Goal: Task Accomplishment & Management: Use online tool/utility

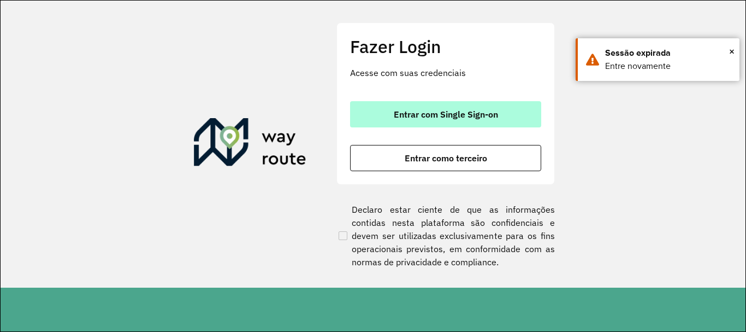
click at [394, 110] on span "Entrar com Single Sign-on" at bounding box center [446, 114] width 104 height 9
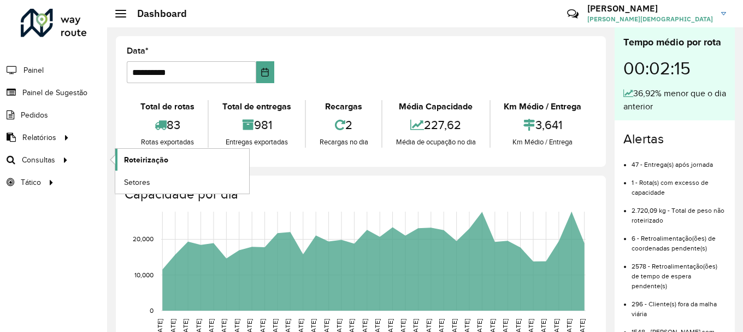
click at [172, 162] on link "Roteirização" at bounding box center [182, 160] width 134 height 22
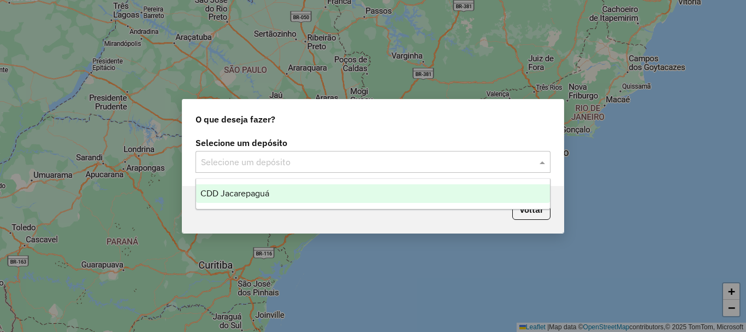
click at [539, 159] on span at bounding box center [544, 161] width 14 height 13
click at [226, 190] on span "CDD Jacarepaguá" at bounding box center [234, 192] width 69 height 9
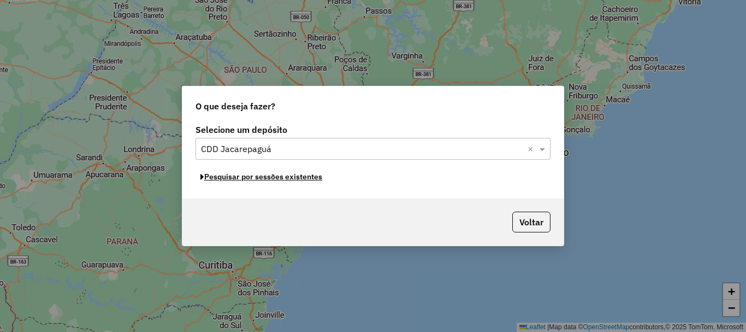
click at [273, 178] on button "Pesquisar por sessões existentes" at bounding box center [262, 176] width 132 height 17
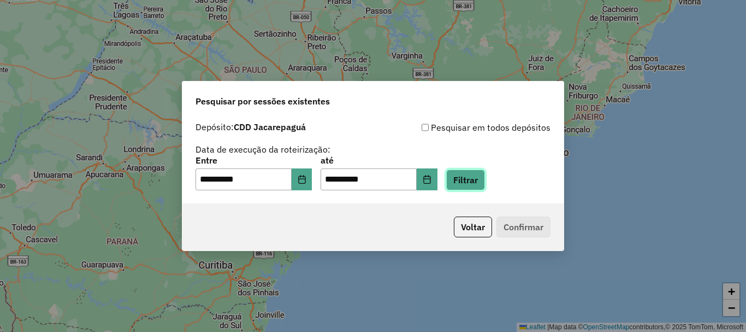
click at [485, 180] on button "Filtrar" at bounding box center [465, 179] width 39 height 21
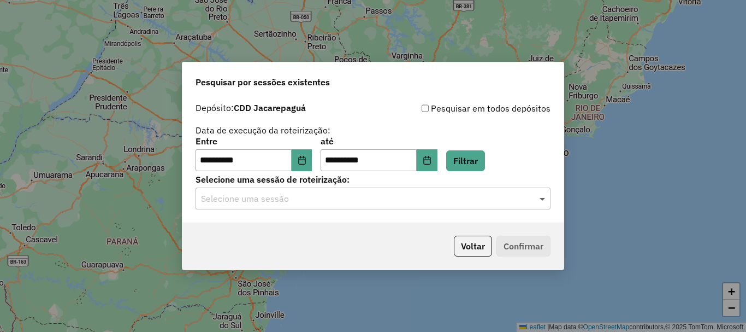
click at [545, 199] on span at bounding box center [544, 198] width 14 height 13
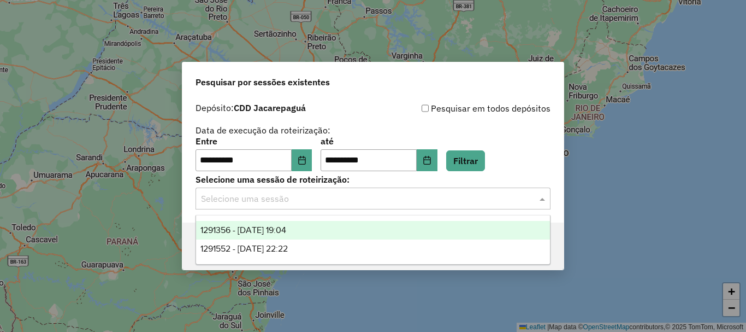
click at [273, 226] on span "1291356 - 09/10/2025 19:04" at bounding box center [243, 229] width 86 height 9
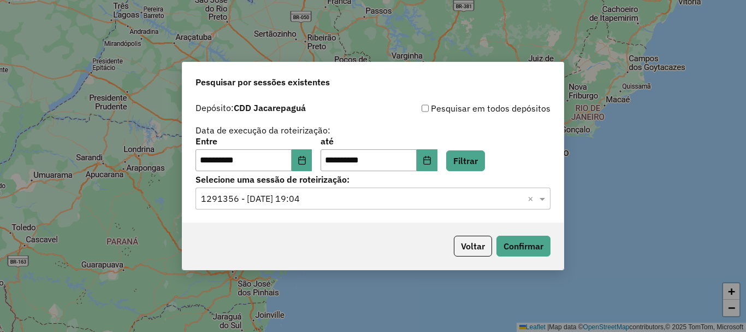
click at [536, 259] on div "Voltar Confirmar" at bounding box center [372, 245] width 381 height 47
click at [535, 251] on button "Confirmar" at bounding box center [523, 245] width 54 height 21
click at [361, 201] on input "text" at bounding box center [362, 198] width 322 height 13
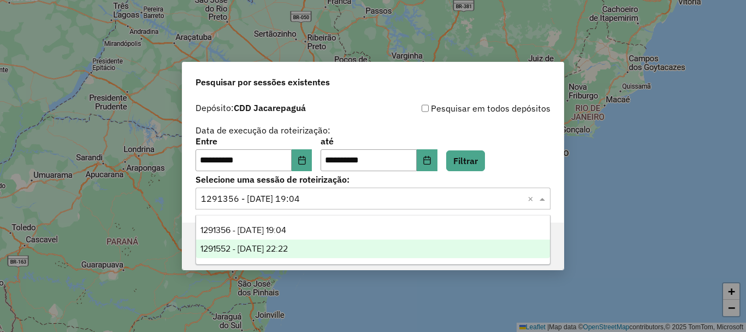
click at [288, 252] on span "1291552 - 09/10/2025 22:22" at bounding box center [243, 248] width 87 height 9
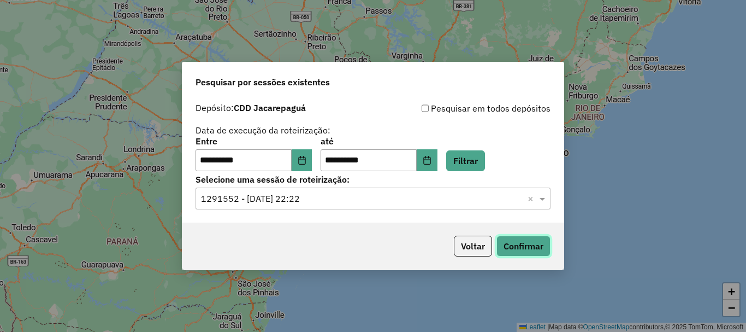
click at [542, 249] on button "Confirmar" at bounding box center [523, 245] width 54 height 21
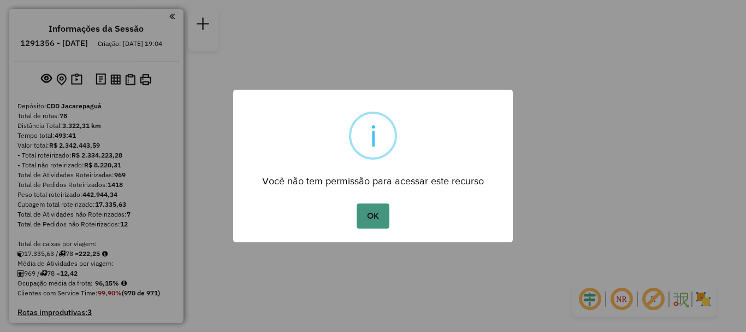
click at [371, 215] on button "OK" at bounding box center [373, 215] width 32 height 25
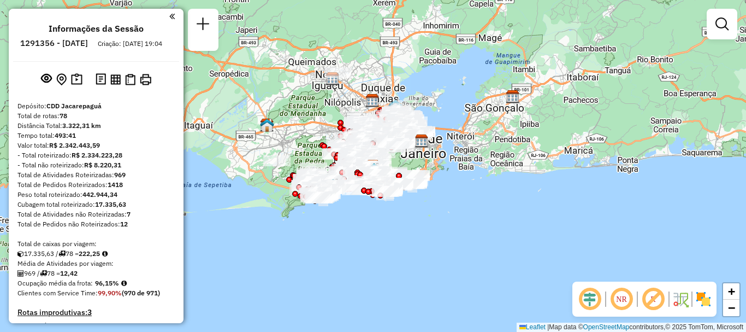
click at [621, 299] on em at bounding box center [621, 299] width 26 height 26
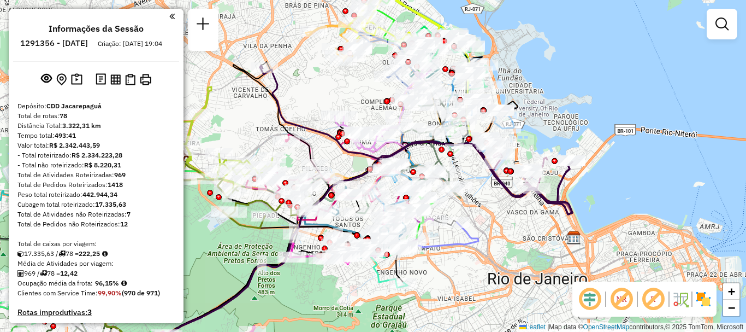
drag, startPoint x: 377, startPoint y: 168, endPoint x: 334, endPoint y: 105, distance: 76.2
click at [334, 105] on icon at bounding box center [416, 134] width 312 height 136
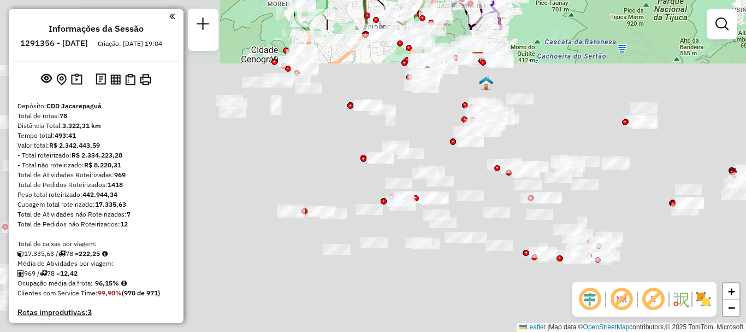
drag, startPoint x: 317, startPoint y: 257, endPoint x: 600, endPoint y: -66, distance: 428.9
click at [600, 0] on html "Aguarde... Pop-up bloqueado! Seu navegador bloqueou automáticamente a abertura …" at bounding box center [373, 166] width 746 height 332
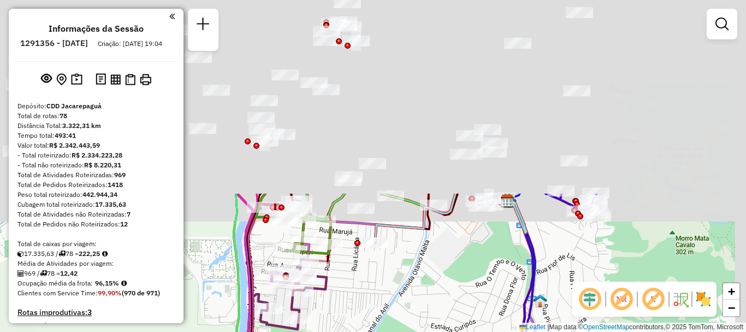
drag, startPoint x: 482, startPoint y: 64, endPoint x: 400, endPoint y: 291, distance: 241.0
click at [400, 291] on div "Rota 73 - Placa JBA1G40 55060084 - DEPOSITO DO GUERREIR Rota 14 - Placa RUX5J38…" at bounding box center [373, 166] width 746 height 332
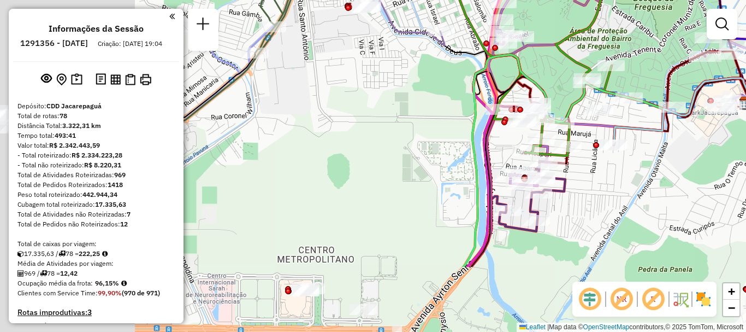
drag, startPoint x: 411, startPoint y: 129, endPoint x: 662, endPoint y: -34, distance: 299.4
click at [662, 0] on html "Aguarde... Pop-up bloqueado! Seu navegador bloqueou automáticamente a abertura …" at bounding box center [373, 166] width 746 height 332
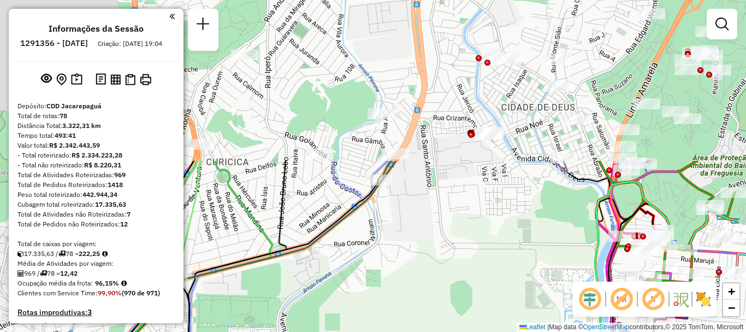
drag, startPoint x: 384, startPoint y: 65, endPoint x: 529, endPoint y: 264, distance: 246.4
click at [548, 291] on div "Rota 73 - Placa JBA1G40 55060084 - DEPOSITO DO GUERREIR Rota 14 - Placa RUX5J38…" at bounding box center [373, 166] width 746 height 332
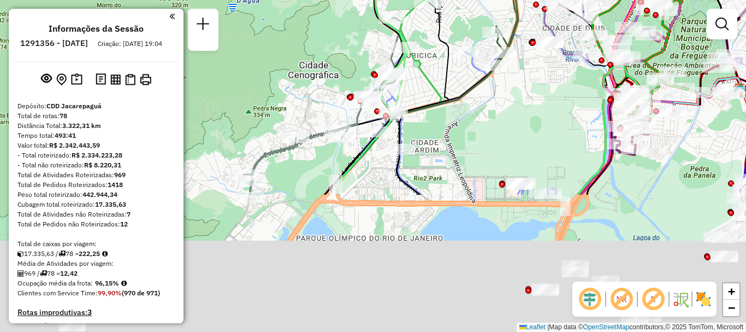
drag, startPoint x: 495, startPoint y: 264, endPoint x: 515, endPoint y: 93, distance: 172.0
click at [515, 93] on div "Rota 73 - Placa JBA1G40 55060084 - DEPOSITO DO GUERREIR Rota 14 - Placa RUX5J38…" at bounding box center [373, 166] width 746 height 332
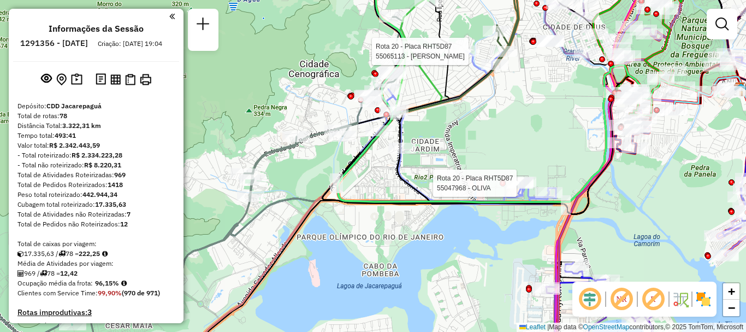
select select "**********"
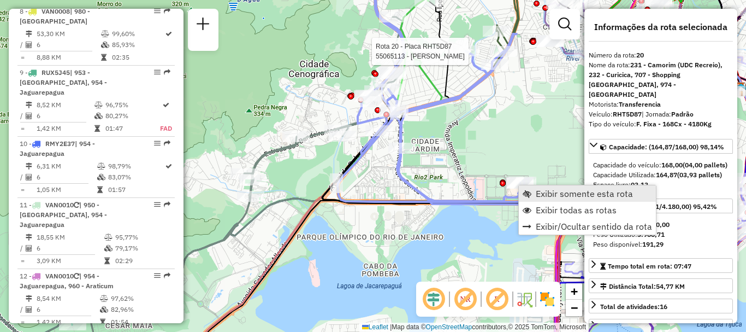
scroll to position [1624, 0]
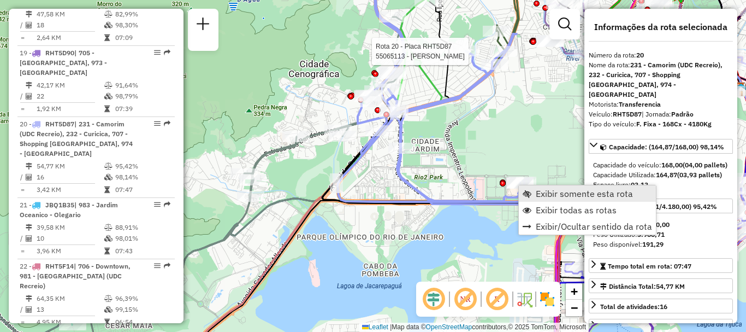
click at [529, 192] on span "Exibir somente esta rota" at bounding box center [527, 193] width 9 height 9
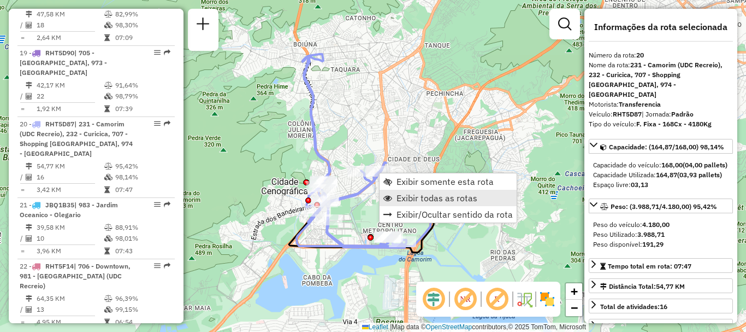
click at [400, 198] on span "Exibir todas as rotas" at bounding box center [437, 197] width 81 height 9
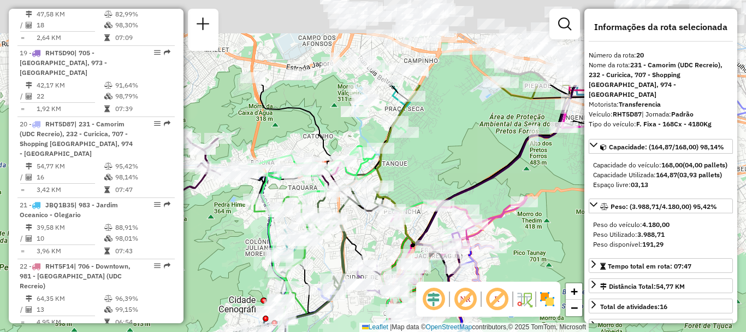
drag, startPoint x: 414, startPoint y: 107, endPoint x: 371, endPoint y: 225, distance: 125.4
click at [371, 225] on div "Janela de atendimento Grade de atendimento Capacidade Transportadoras Veículos …" at bounding box center [373, 166] width 746 height 332
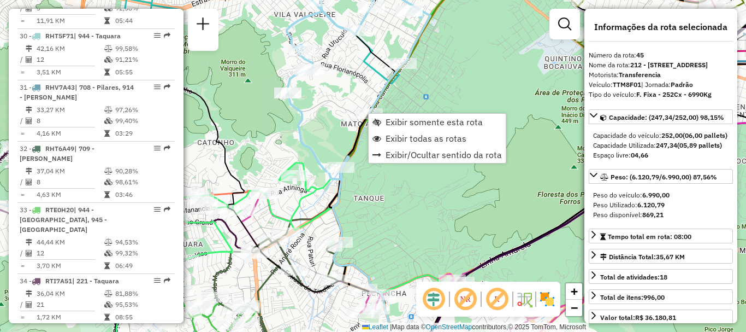
scroll to position [3222, 0]
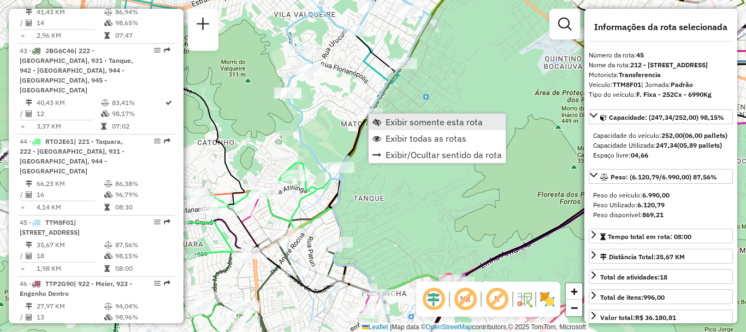
click at [380, 121] on span "Exibir somente esta rota" at bounding box center [377, 121] width 9 height 9
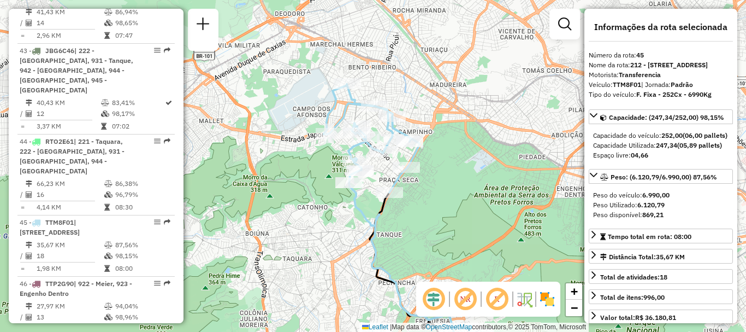
drag, startPoint x: 411, startPoint y: 93, endPoint x: 427, endPoint y: 169, distance: 77.6
click at [427, 169] on div "Janela de atendimento Grade de atendimento Capacidade Transportadoras Veículos …" at bounding box center [373, 166] width 746 height 332
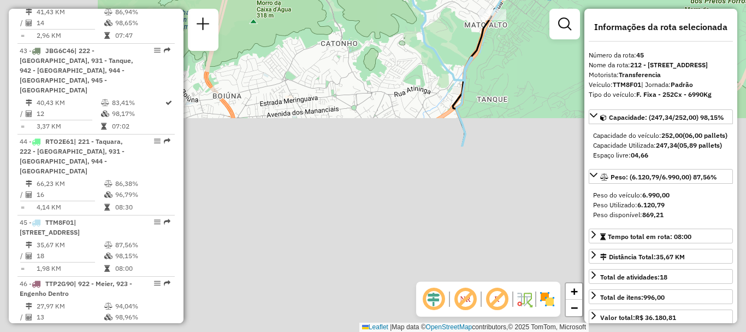
drag, startPoint x: 233, startPoint y: 296, endPoint x: 421, endPoint y: -33, distance: 378.9
click at [421, 0] on html "Aguarde... Pop-up bloqueado! Seu navegador bloqueou automáticamente a abertura …" at bounding box center [373, 166] width 746 height 332
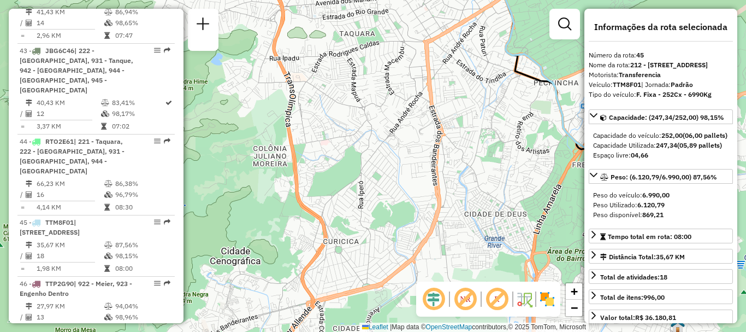
drag, startPoint x: 465, startPoint y: 70, endPoint x: 368, endPoint y: 237, distance: 192.4
click at [368, 236] on div "Janela de atendimento Grade de atendimento Capacidade Transportadoras Veículos …" at bounding box center [373, 166] width 746 height 332
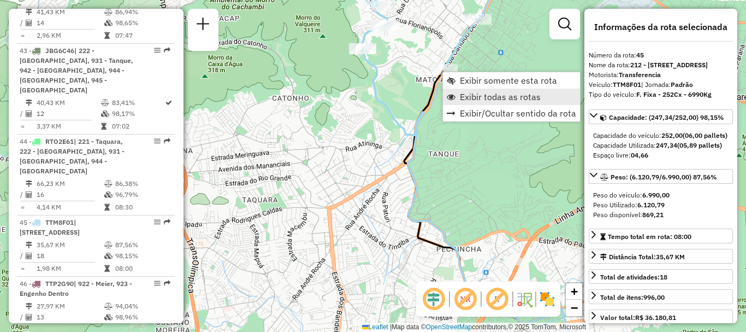
click at [468, 94] on span "Exibir todas as rotas" at bounding box center [500, 96] width 81 height 9
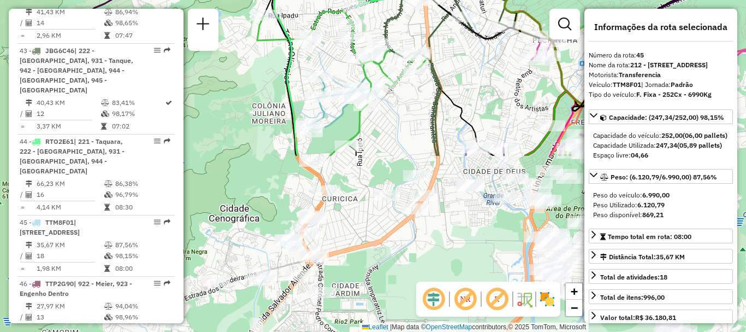
drag, startPoint x: 294, startPoint y: 273, endPoint x: 418, endPoint y: 10, distance: 291.2
click at [418, 10] on div "Janela de atendimento Grade de atendimento Capacidade Transportadoras Veículos …" at bounding box center [373, 166] width 746 height 332
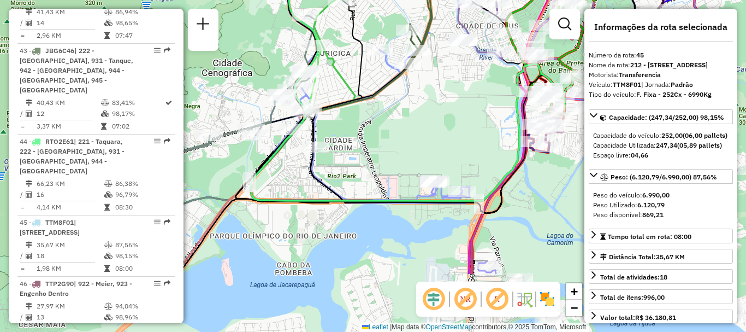
drag, startPoint x: 411, startPoint y: 261, endPoint x: 364, endPoint y: 159, distance: 111.9
click at [365, 163] on div "Rota 30 - Placa RHT5F71 55051626 - LUKAS HOME MARKET LT Janela de atendimento G…" at bounding box center [373, 166] width 746 height 332
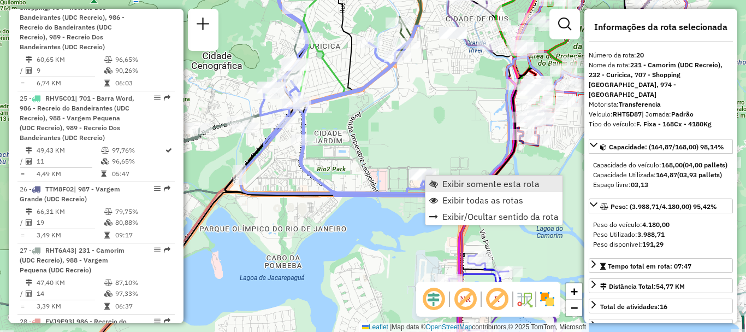
scroll to position [1624, 0]
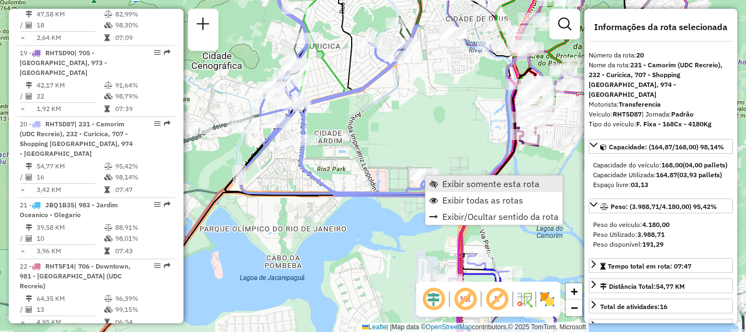
click at [440, 184] on link "Exibir somente esta rota" at bounding box center [493, 183] width 137 height 16
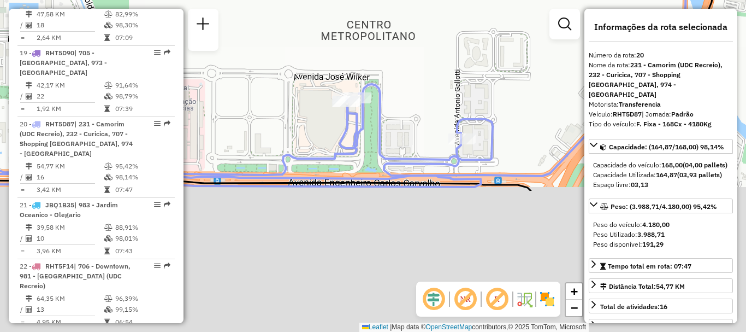
drag, startPoint x: 374, startPoint y: 255, endPoint x: 361, endPoint y: 53, distance: 201.9
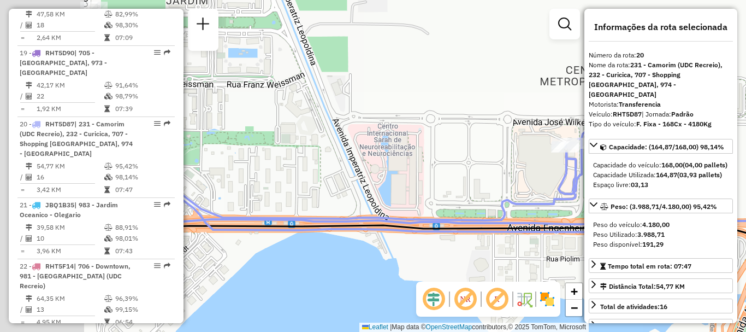
drag, startPoint x: 214, startPoint y: 172, endPoint x: 442, endPoint y: 185, distance: 229.2
click at [445, 188] on div "Janela de atendimento Grade de atendimento Capacidade Transportadoras Veículos …" at bounding box center [373, 166] width 746 height 332
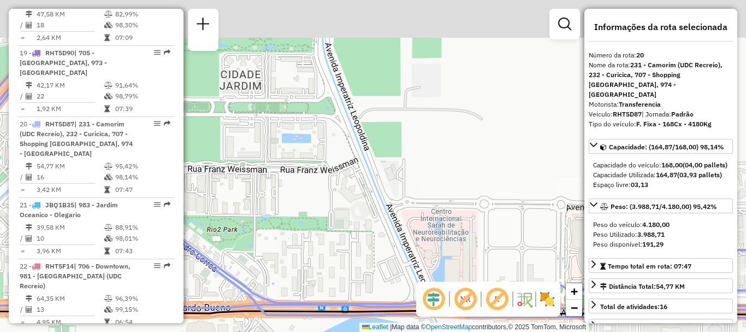
drag, startPoint x: 341, startPoint y: 108, endPoint x: 407, endPoint y: 221, distance: 131.4
click at [407, 221] on div "Janela de atendimento Grade de atendimento Capacidade Transportadoras Veículos …" at bounding box center [373, 166] width 746 height 332
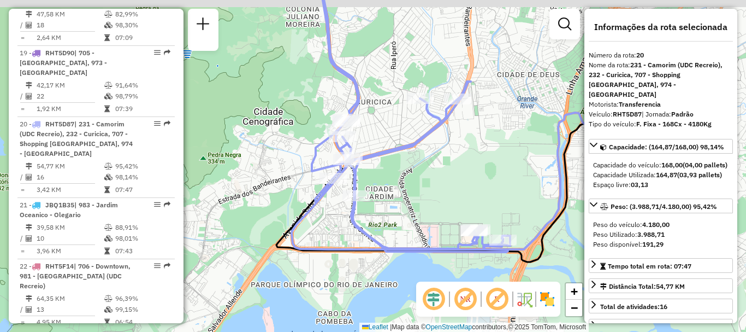
drag, startPoint x: 382, startPoint y: 200, endPoint x: 392, endPoint y: 218, distance: 20.1
click at [392, 218] on div "Janela de atendimento Grade de atendimento Capacidade Transportadoras Veículos …" at bounding box center [373, 166] width 746 height 332
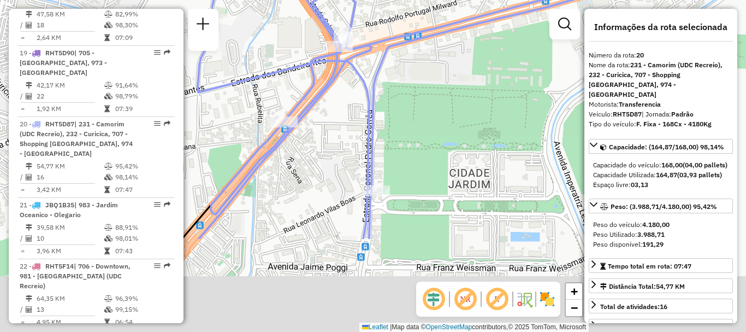
drag, startPoint x: 370, startPoint y: 227, endPoint x: 401, endPoint y: 102, distance: 129.4
click at [401, 102] on div "Janela de atendimento Grade de atendimento Capacidade Transportadoras Veículos …" at bounding box center [373, 166] width 746 height 332
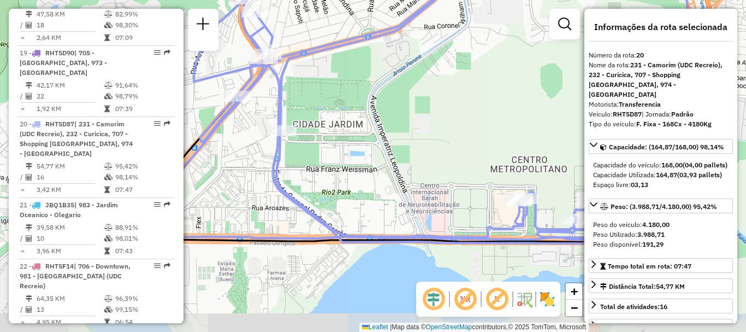
drag, startPoint x: 494, startPoint y: 129, endPoint x: 379, endPoint y: 90, distance: 122.3
click at [379, 90] on div "Janela de atendimento Grade de atendimento Capacidade Transportadoras Veículos …" at bounding box center [373, 166] width 746 height 332
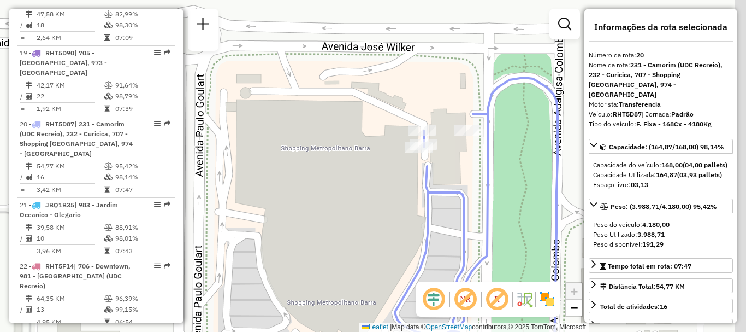
drag, startPoint x: 512, startPoint y: 208, endPoint x: 448, endPoint y: 178, distance: 69.9
click at [446, 209] on div "Janela de atendimento Grade de atendimento Capacidade Transportadoras Veículos …" at bounding box center [373, 166] width 746 height 332
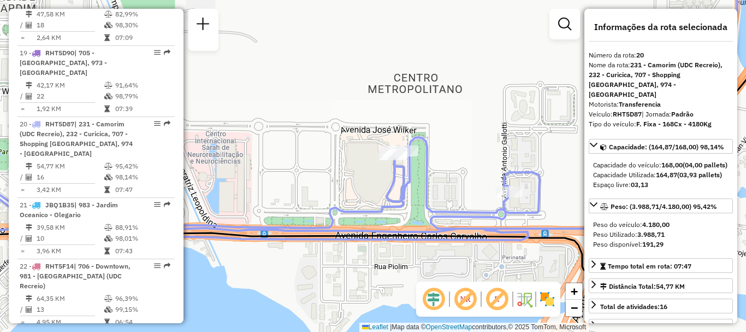
drag, startPoint x: 436, startPoint y: 203, endPoint x: 351, endPoint y: 180, distance: 88.2
click at [363, 185] on div "Janela de atendimento Grade de atendimento Capacidade Transportadoras Veículos …" at bounding box center [373, 166] width 746 height 332
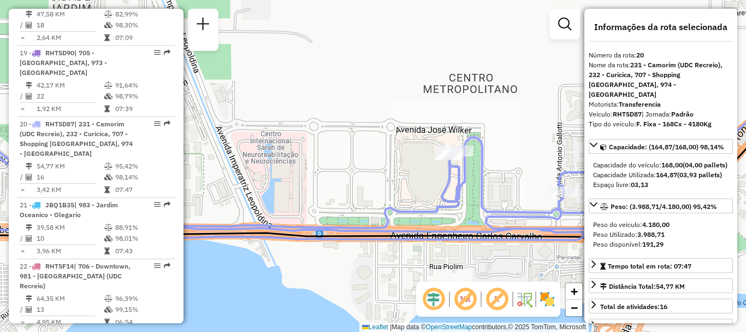
drag, startPoint x: 260, startPoint y: 152, endPoint x: 337, endPoint y: 129, distance: 80.5
click at [350, 139] on div "Janela de atendimento Grade de atendimento Capacidade Transportadoras Veículos …" at bounding box center [373, 166] width 746 height 332
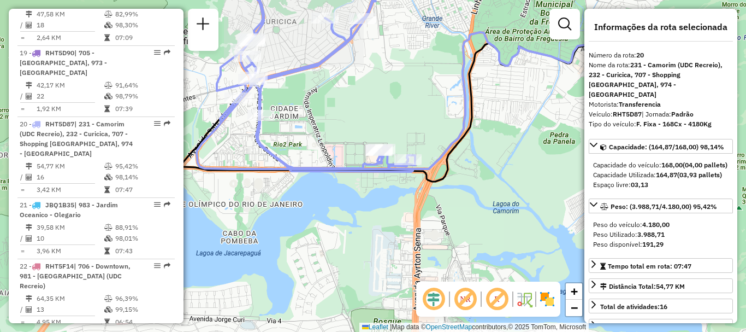
drag, startPoint x: 308, startPoint y: 104, endPoint x: 326, endPoint y: 155, distance: 53.6
click at [335, 153] on div "Janela de atendimento Grade de atendimento Capacidade Transportadoras Veículos …" at bounding box center [373, 166] width 746 height 332
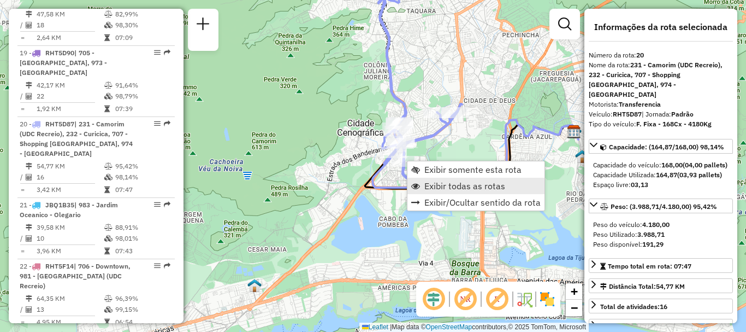
click at [434, 183] on span "Exibir todas as rotas" at bounding box center [464, 185] width 81 height 9
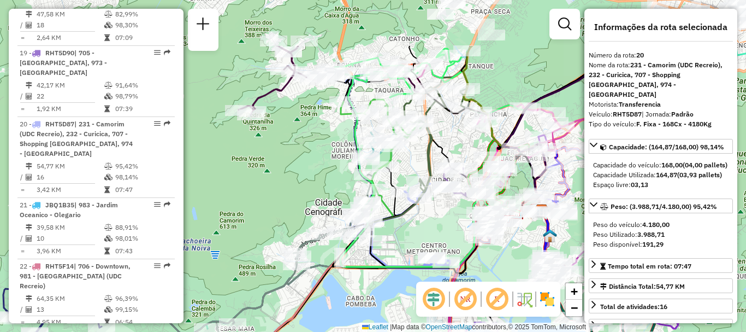
drag, startPoint x: 446, startPoint y: 67, endPoint x: 413, endPoint y: 146, distance: 85.5
click at [413, 146] on div "Janela de atendimento Grade de atendimento Capacidade Transportadoras Veículos …" at bounding box center [373, 166] width 746 height 332
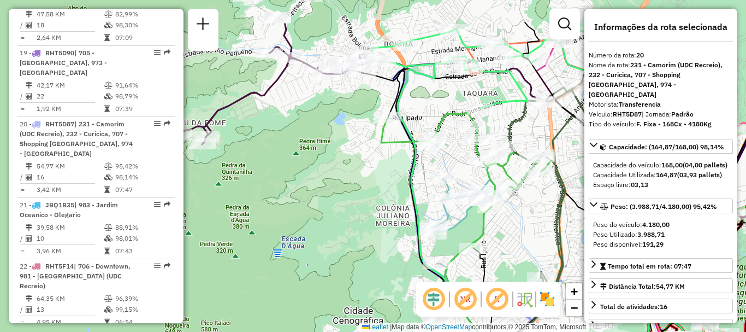
drag, startPoint x: 323, startPoint y: 133, endPoint x: 334, endPoint y: 192, distance: 59.4
click at [334, 192] on div "Janela de atendimento Grade de atendimento Capacidade Transportadoras Veículos …" at bounding box center [373, 166] width 746 height 332
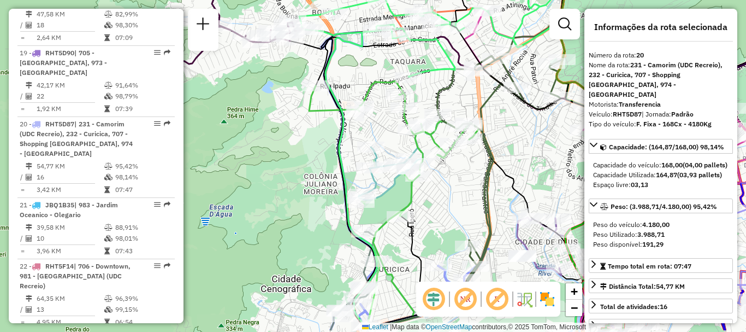
drag, startPoint x: 546, startPoint y: 242, endPoint x: 430, endPoint y: 191, distance: 126.4
click at [461, 203] on div "Janela de atendimento Grade de atendimento Capacidade Transportadoras Veículos …" at bounding box center [373, 166] width 746 height 332
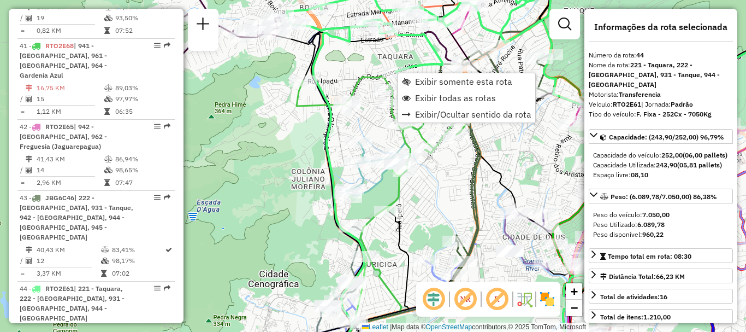
scroll to position [3151, 0]
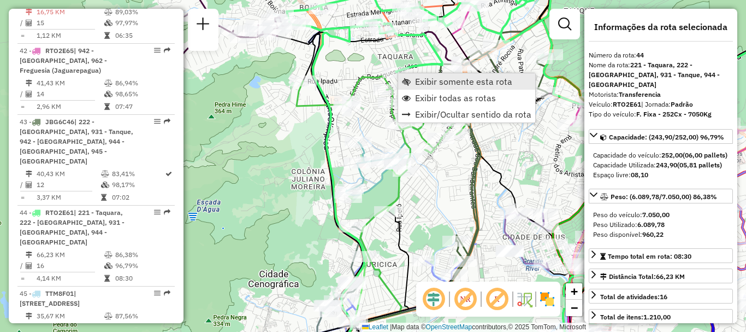
click at [424, 83] on span "Exibir somente esta rota" at bounding box center [463, 81] width 97 height 9
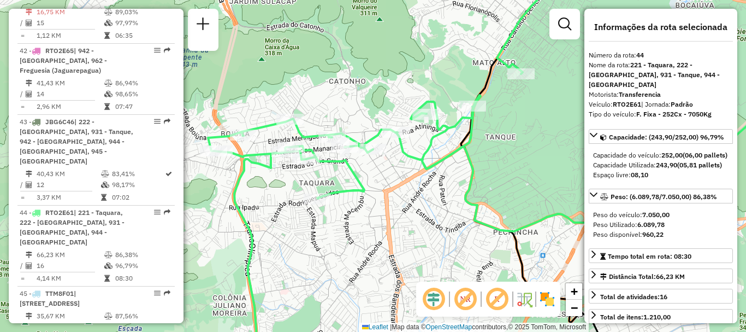
drag, startPoint x: 384, startPoint y: 173, endPoint x: 372, endPoint y: 179, distance: 13.4
click at [372, 179] on div "Janela de atendimento Grade de atendimento Capacidade Transportadoras Veículos …" at bounding box center [373, 166] width 746 height 332
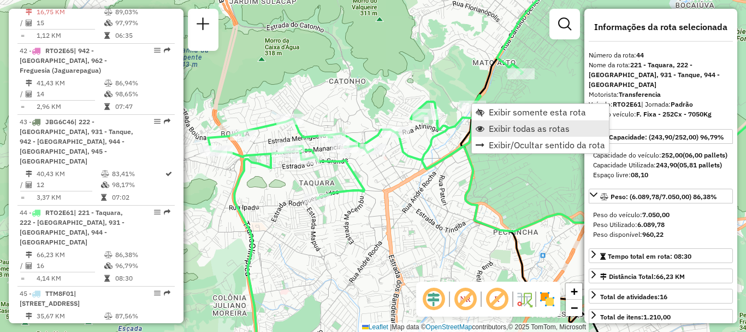
click at [495, 130] on span "Exibir todas as rotas" at bounding box center [529, 128] width 81 height 9
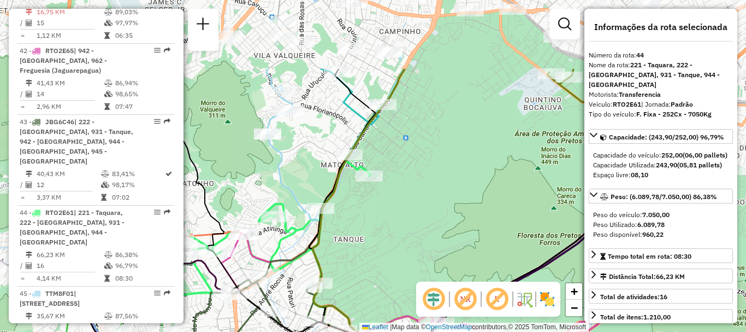
drag, startPoint x: 519, startPoint y: 125, endPoint x: 366, endPoint y: 228, distance: 184.7
click at [366, 228] on div "Janela de atendimento Grade de atendimento Capacidade Transportadoras Veículos …" at bounding box center [373, 166] width 746 height 332
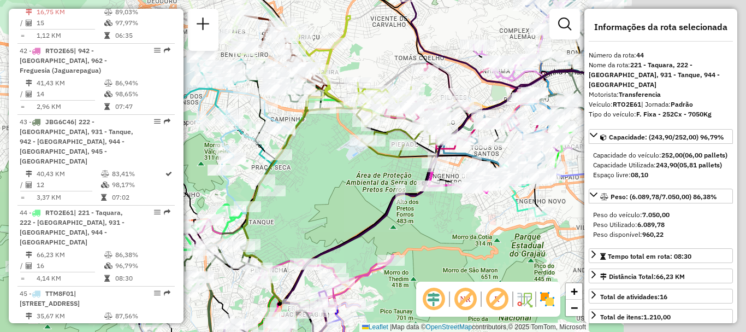
drag, startPoint x: 494, startPoint y: 199, endPoint x: 366, endPoint y: 200, distance: 127.8
click at [366, 200] on div "Janela de atendimento Grade de atendimento Capacidade Transportadoras Veículos …" at bounding box center [373, 166] width 746 height 332
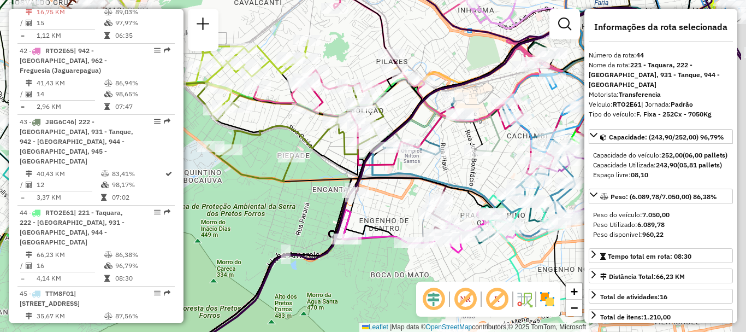
drag, startPoint x: 484, startPoint y: 176, endPoint x: 350, endPoint y: 196, distance: 135.8
click at [350, 196] on div "Janela de atendimento Grade de atendimento Capacidade Transportadoras Veículos …" at bounding box center [373, 166] width 746 height 332
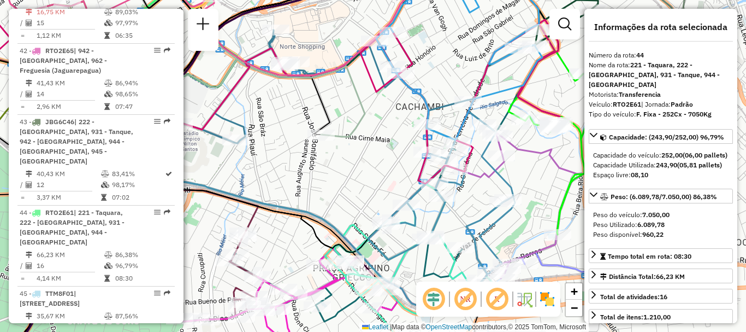
drag, startPoint x: 474, startPoint y: 191, endPoint x: 367, endPoint y: 206, distance: 108.1
click at [367, 206] on div "Janela de atendimento Grade de atendimento Capacidade Transportadoras Veículos …" at bounding box center [373, 166] width 746 height 332
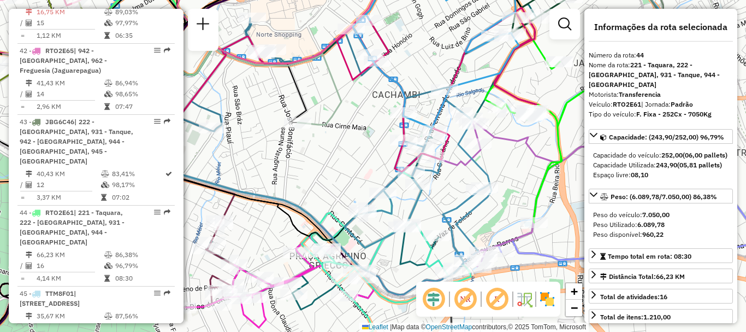
drag, startPoint x: 480, startPoint y: 203, endPoint x: 459, endPoint y: 190, distance: 24.7
click at [459, 190] on div "Janela de atendimento Grade de atendimento Capacidade Transportadoras Veículos …" at bounding box center [373, 166] width 746 height 332
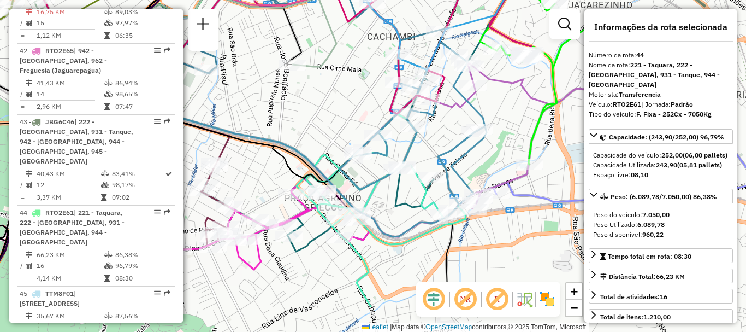
drag, startPoint x: 517, startPoint y: 201, endPoint x: 509, endPoint y: 140, distance: 61.3
click at [511, 141] on div "Janela de atendimento Grade de atendimento Capacidade Transportadoras Veículos …" at bounding box center [373, 166] width 746 height 332
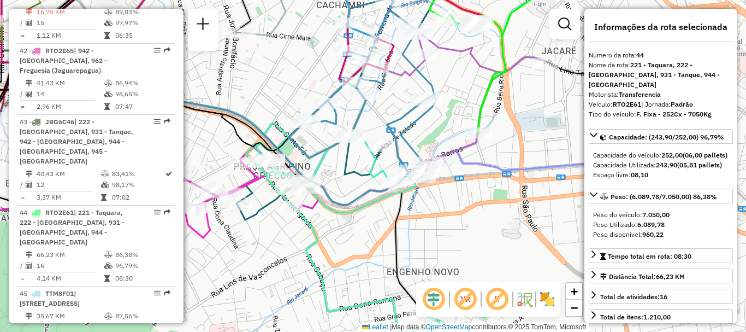
drag, startPoint x: 416, startPoint y: 269, endPoint x: 365, endPoint y: 238, distance: 59.3
click at [365, 238] on div "Janela de atendimento Grade de atendimento Capacidade Transportadoras Veículos …" at bounding box center [373, 166] width 746 height 332
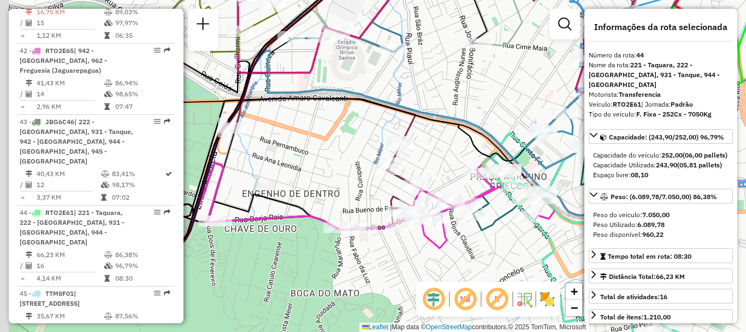
drag, startPoint x: 350, startPoint y: 179, endPoint x: 581, endPoint y: 173, distance: 231.7
click at [588, 190] on hb-router-mapa "Informações da Sessão 1291356 - 09/10/2025 Criação: 08/10/2025 19:04 Depósito: …" at bounding box center [373, 166] width 746 height 332
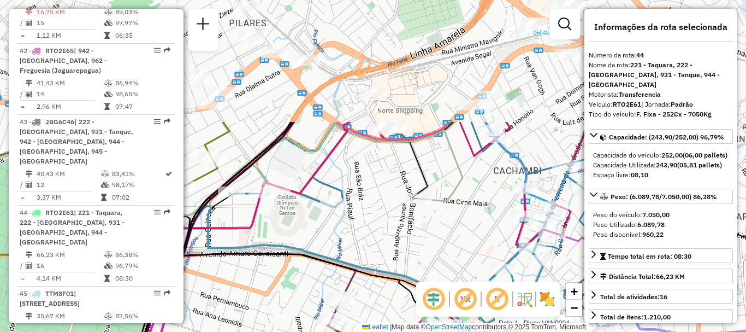
drag, startPoint x: 459, startPoint y: 102, endPoint x: 394, endPoint y: 256, distance: 167.7
click at [396, 257] on div "Rota 4 - Placa VAN0004 55048501 - VALDECI SEVERINO Rota 3 - Placa VAN0003 55043…" at bounding box center [373, 166] width 746 height 332
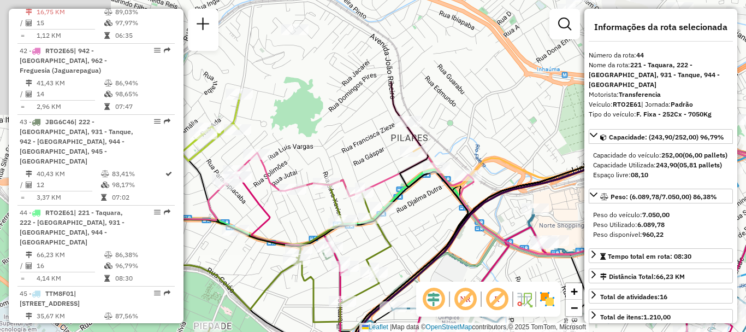
drag, startPoint x: 353, startPoint y: 117, endPoint x: 515, endPoint y: 229, distance: 197.1
click at [517, 232] on icon at bounding box center [529, 269] width 581 height 186
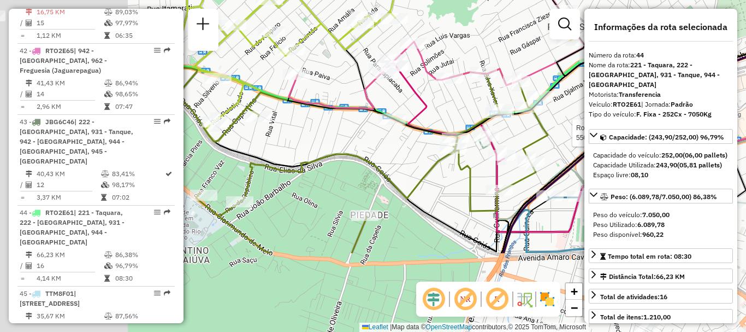
drag, startPoint x: 436, startPoint y: 226, endPoint x: 594, endPoint y: 114, distance: 194.0
click at [594, 114] on hb-router-mapa "Informações da Sessão 1291356 - 09/10/2025 Criação: 08/10/2025 19:04 Depósito: …" at bounding box center [373, 166] width 746 height 332
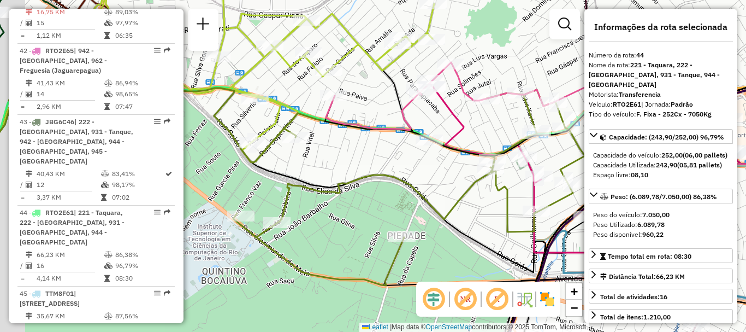
drag, startPoint x: 369, startPoint y: 129, endPoint x: 406, endPoint y: 151, distance: 43.1
click at [407, 151] on div "Rota 4 - Placa VAN0004 55048501 - VALDECI SEVERINO Rota 3 - Placa VAN0003 55043…" at bounding box center [373, 166] width 746 height 332
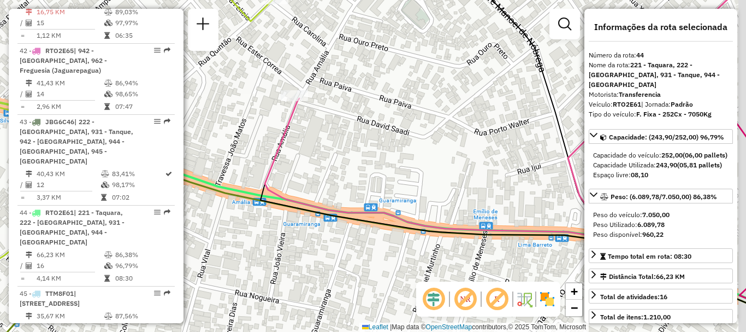
drag, startPoint x: 536, startPoint y: 178, endPoint x: 251, endPoint y: 155, distance: 285.5
click at [251, 155] on div "Rota 4 - Placa VAN0004 55048501 - VALDECI SEVERINO Rota 3 - Placa VAN0003 55043…" at bounding box center [373, 166] width 746 height 332
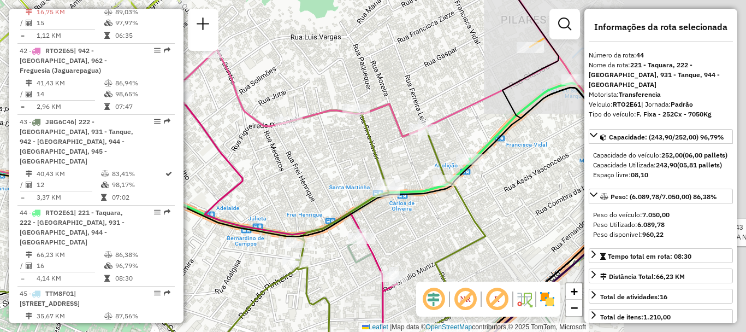
drag, startPoint x: 519, startPoint y: 220, endPoint x: 288, endPoint y: 182, distance: 234.6
click at [290, 187] on div "Rota 4 - Placa VAN0004 55048501 - VALDECI SEVERINO Rota 3 - Placa VAN0003 55043…" at bounding box center [373, 166] width 746 height 332
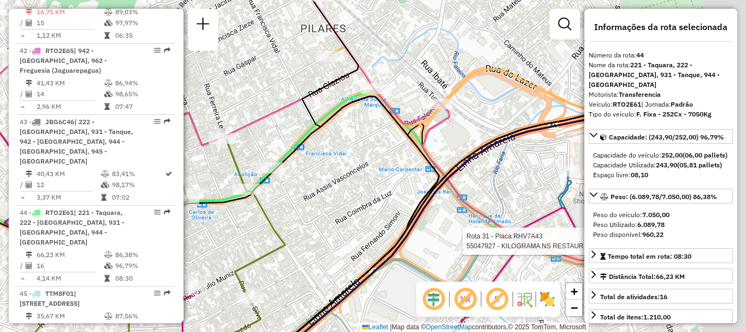
drag, startPoint x: 508, startPoint y: 168, endPoint x: 311, endPoint y: 176, distance: 196.8
click at [317, 180] on div "Rota 4 - Placa VAN0004 55048501 - VALDECI SEVERINO Rota 3 - Placa VAN0003 55043…" at bounding box center [373, 166] width 746 height 332
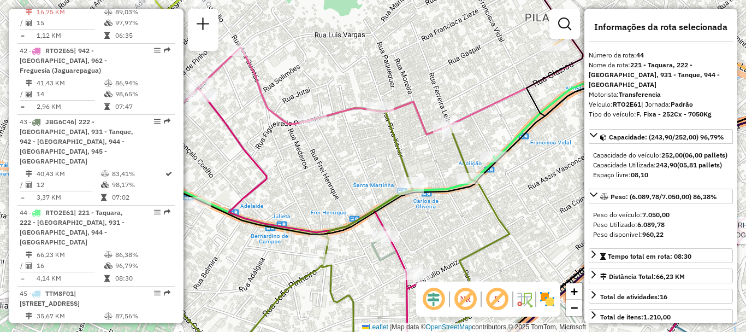
drag, startPoint x: 335, startPoint y: 181, endPoint x: 561, endPoint y: 170, distance: 226.9
click at [561, 170] on div "Rota 4 - Placa VAN0004 55048501 - VALDECI SEVERINO Rota 3 - Placa VAN0003 55043…" at bounding box center [373, 166] width 746 height 332
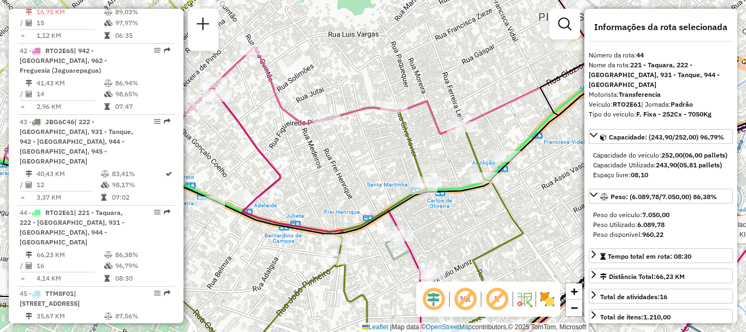
drag, startPoint x: 428, startPoint y: 224, endPoint x: 441, endPoint y: 223, distance: 13.7
click at [441, 223] on div "Rota 4 - Placa VAN0004 55048501 - VALDECI SEVERINO Rota 3 - Placa VAN0003 55043…" at bounding box center [373, 166] width 746 height 332
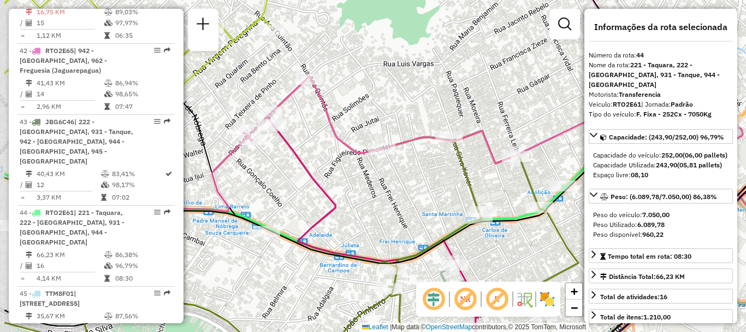
drag, startPoint x: 337, startPoint y: 254, endPoint x: 400, endPoint y: 224, distance: 69.6
click at [399, 234] on div "Rota 4 - Placa VAN0004 55048501 - VALDECI SEVERINO Rota 3 - Placa VAN0003 55043…" at bounding box center [373, 166] width 746 height 332
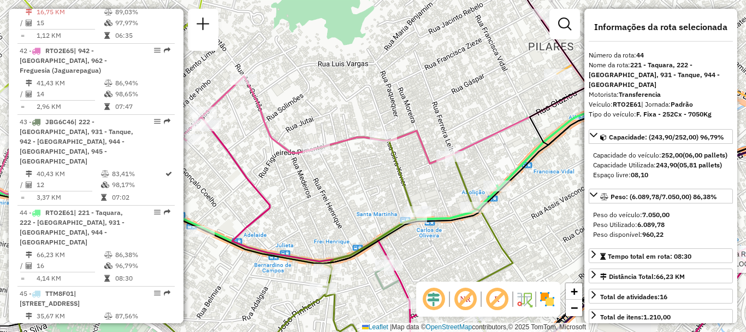
drag, startPoint x: 405, startPoint y: 228, endPoint x: 345, endPoint y: 237, distance: 60.6
click at [333, 231] on div "Rota 4 - Placa VAN0004 55048501 - VALDECI SEVERINO Rota 3 - Placa VAN0003 55043…" at bounding box center [373, 166] width 746 height 332
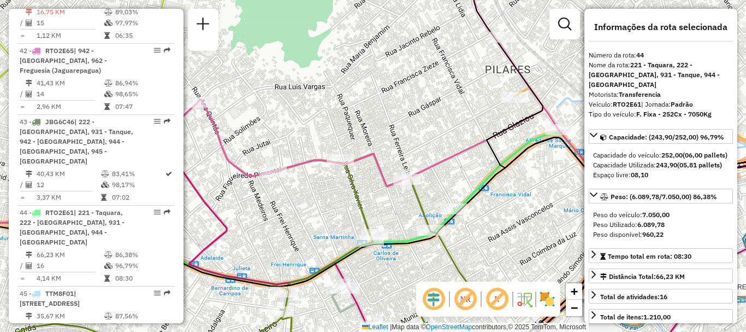
drag, startPoint x: 563, startPoint y: 191, endPoint x: 521, endPoint y: 215, distance: 48.0
click at [521, 215] on div "Rota 4 - Placa VAN0004 55048501 - VALDECI SEVERINO Rota 3 - Placa VAN0003 55043…" at bounding box center [373, 166] width 746 height 332
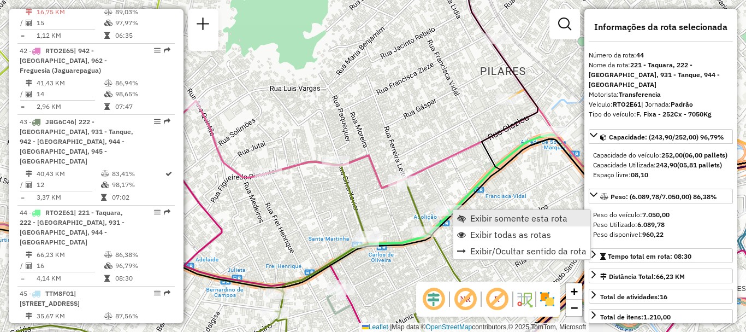
click at [475, 220] on span "Exibir somente esta rota" at bounding box center [518, 218] width 97 height 9
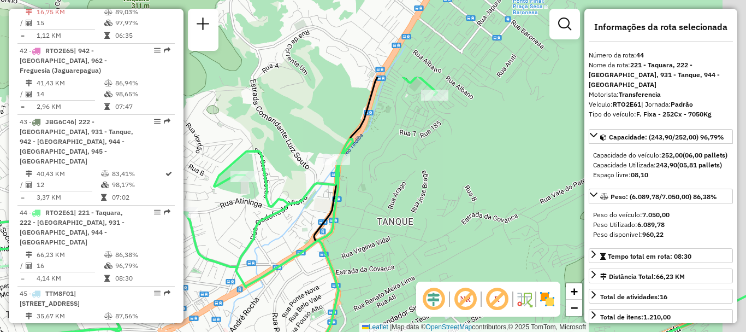
drag, startPoint x: 396, startPoint y: 122, endPoint x: 290, endPoint y: 277, distance: 187.4
click at [290, 277] on icon at bounding box center [314, 243] width 895 height 333
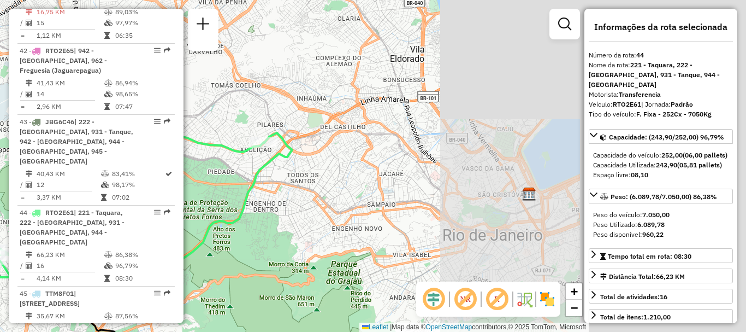
drag, startPoint x: 486, startPoint y: 173, endPoint x: 137, endPoint y: 200, distance: 350.6
click at [137, 200] on hb-router-mapa "Informações da Sessão 1291356 - 09/10/2025 Criação: 08/10/2025 19:04 Depósito: …" at bounding box center [373, 166] width 746 height 332
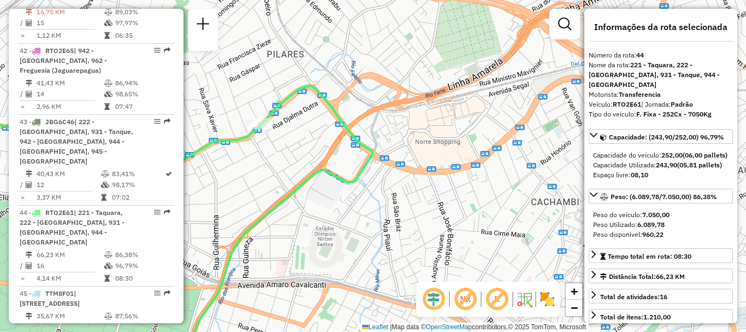
drag, startPoint x: 265, startPoint y: 143, endPoint x: 334, endPoint y: 140, distance: 68.9
click at [333, 140] on div "Rota 44 - Placa RTO2E61 55008494 - SEBASTIAO FERNANDES Janela de atendimento Gr…" at bounding box center [373, 166] width 746 height 332
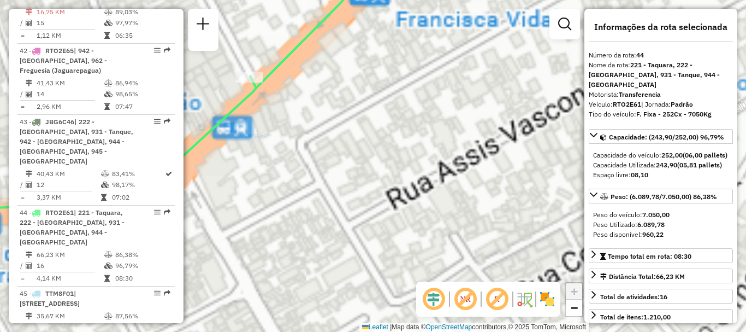
drag, startPoint x: 329, startPoint y: 129, endPoint x: 343, endPoint y: 160, distance: 33.5
click at [343, 160] on div "Rota 44 - Placa RTO2E61 55008494 - SEBASTIAO FERNANDES Janela de atendimento Gr…" at bounding box center [373, 166] width 746 height 332
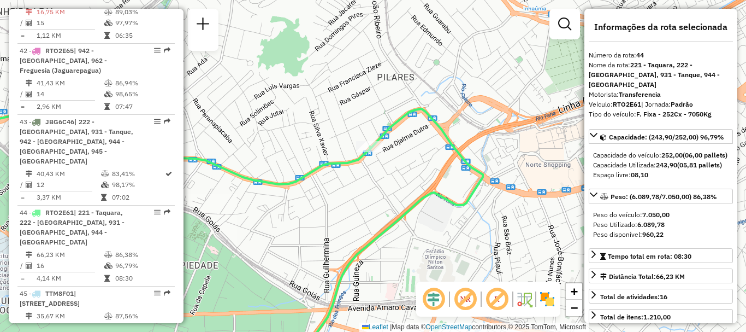
drag, startPoint x: 319, startPoint y: 209, endPoint x: 554, endPoint y: 149, distance: 243.1
click at [555, 151] on div "Rota 44 - Placa RTO2E61 55008494 - SEBASTIAO FERNANDES Janela de atendimento Gr…" at bounding box center [373, 166] width 746 height 332
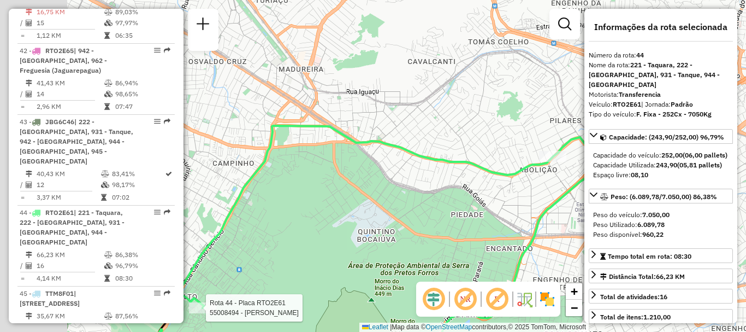
drag, startPoint x: 302, startPoint y: 208, endPoint x: 563, endPoint y: 181, distance: 262.5
click at [563, 182] on div "Rota 44 - Placa RTO2E61 55008494 - SEBASTIAO FERNANDES Janela de atendimento Gr…" at bounding box center [373, 166] width 746 height 332
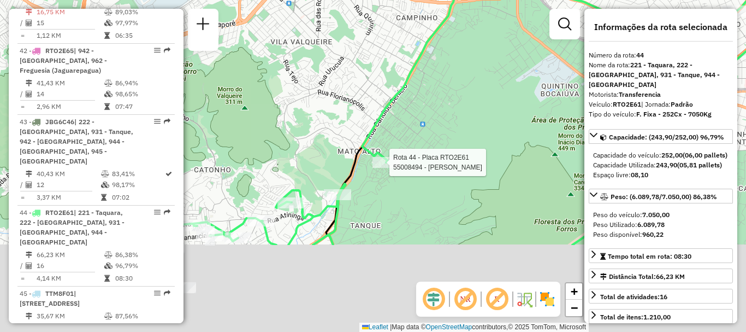
drag, startPoint x: 431, startPoint y: 238, endPoint x: 430, endPoint y: 111, distance: 126.2
click at [439, 112] on div "Rota 44 - Placa RTO2E61 55008494 - SEBASTIAO FERNANDES Janela de atendimento Gr…" at bounding box center [373, 166] width 746 height 332
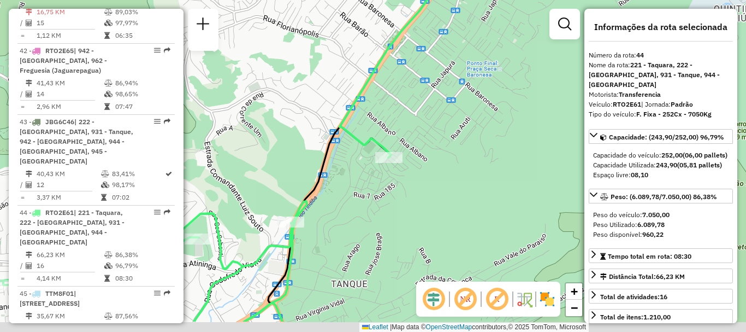
drag, startPoint x: 315, startPoint y: 257, endPoint x: 398, endPoint y: 179, distance: 114.0
click at [398, 179] on div "Janela de atendimento Grade de atendimento Capacidade Transportadoras Veículos …" at bounding box center [373, 166] width 746 height 332
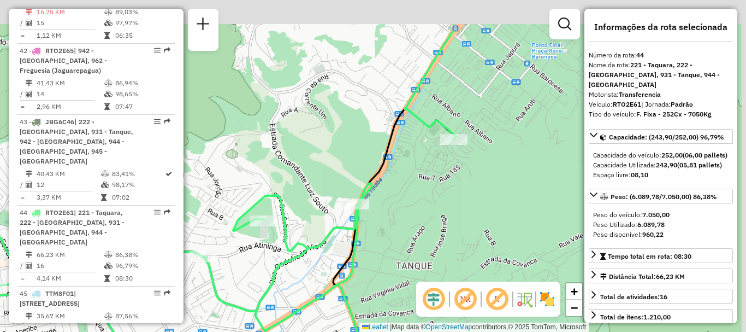
drag, startPoint x: 469, startPoint y: 100, endPoint x: 400, endPoint y: 164, distance: 94.3
click at [401, 164] on div "Janela de atendimento Grade de atendimento Capacidade Transportadoras Veículos …" at bounding box center [373, 166] width 746 height 332
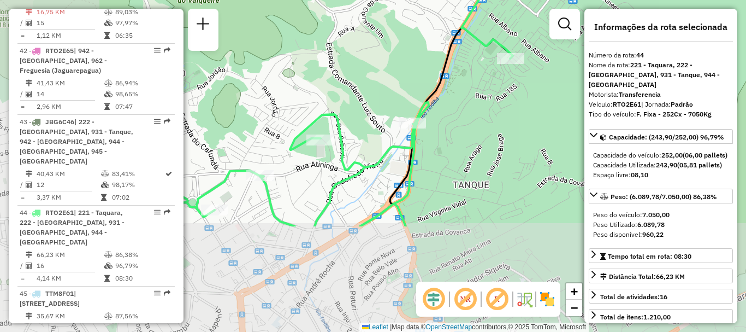
drag, startPoint x: 347, startPoint y: 245, endPoint x: 501, endPoint y: 96, distance: 214.8
click at [501, 96] on div "Janela de atendimento Grade de atendimento Capacidade Transportadoras Veículos …" at bounding box center [373, 166] width 746 height 332
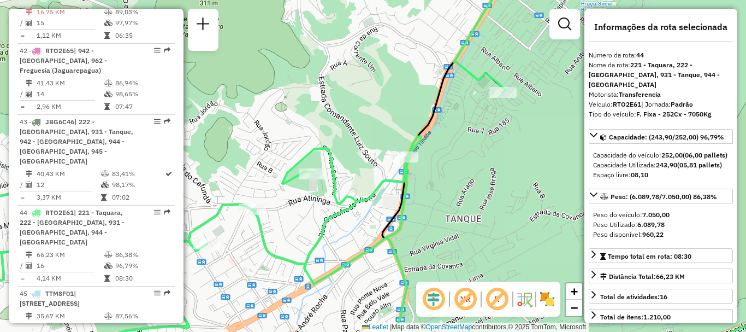
drag, startPoint x: 424, startPoint y: 151, endPoint x: 354, endPoint y: 176, distance: 74.8
click at [354, 176] on div "Janela de atendimento Grade de atendimento Capacidade Transportadoras Veículos …" at bounding box center [373, 166] width 746 height 332
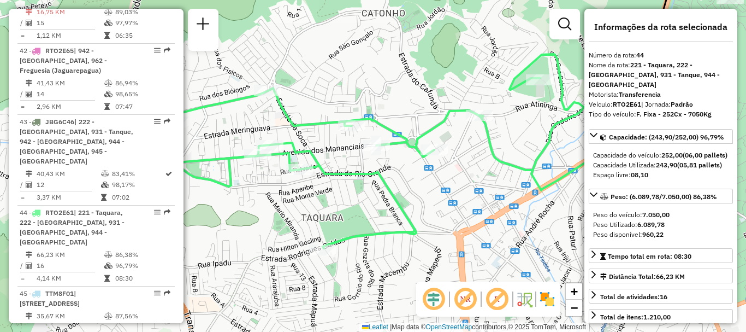
drag, startPoint x: 304, startPoint y: 208, endPoint x: 518, endPoint y: 114, distance: 234.1
click at [523, 114] on div "Janela de atendimento Grade de atendimento Capacidade Transportadoras Veículos …" at bounding box center [373, 166] width 746 height 332
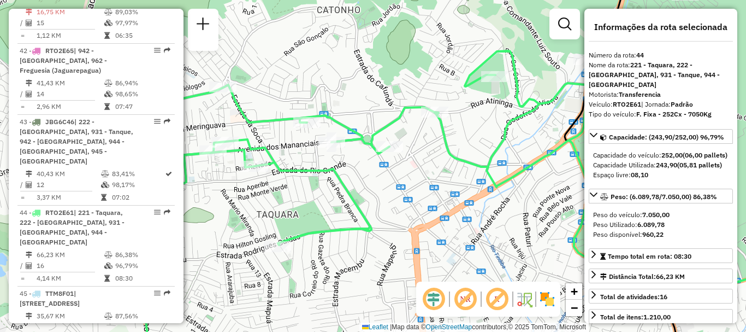
drag, startPoint x: 468, startPoint y: 180, endPoint x: 422, endPoint y: 179, distance: 46.4
click at [422, 179] on div "Janela de atendimento Grade de atendimento Capacidade Transportadoras Veículos …" at bounding box center [373, 166] width 746 height 332
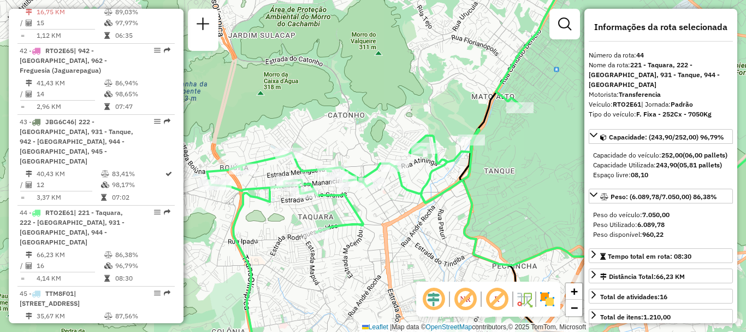
drag, startPoint x: 480, startPoint y: 180, endPoint x: 447, endPoint y: 199, distance: 37.2
click at [447, 199] on div "Janela de atendimento Grade de atendimento Capacidade Transportadoras Veículos …" at bounding box center [373, 166] width 746 height 332
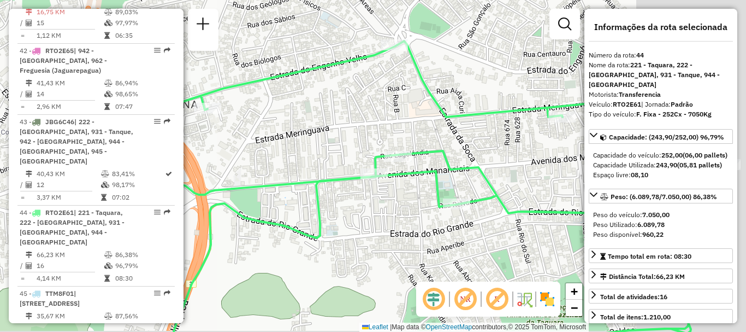
drag, startPoint x: 452, startPoint y: 243, endPoint x: 339, endPoint y: 226, distance: 113.9
click at [339, 226] on div "Janela de atendimento Grade de atendimento Capacidade Transportadoras Veículos …" at bounding box center [373, 166] width 746 height 332
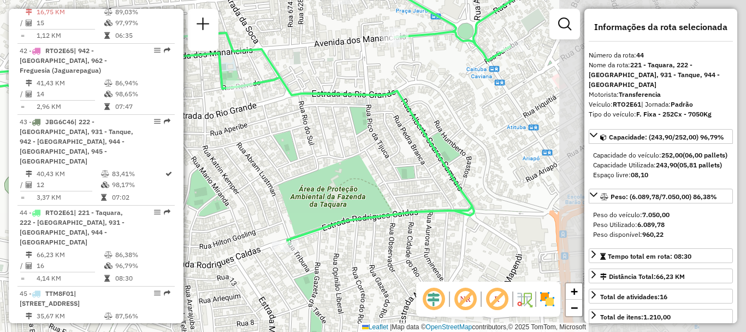
drag, startPoint x: 520, startPoint y: 245, endPoint x: 306, endPoint y: 128, distance: 244.2
click at [306, 128] on div "Janela de atendimento Grade de atendimento Capacidade Transportadoras Veículos …" at bounding box center [373, 166] width 746 height 332
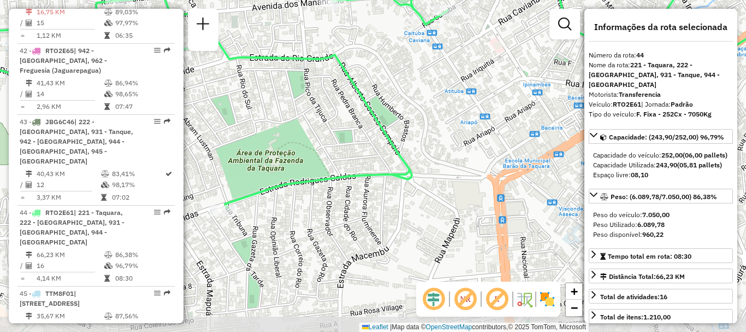
drag, startPoint x: 395, startPoint y: 244, endPoint x: 333, endPoint y: 208, distance: 71.9
click at [333, 208] on div "Janela de atendimento Grade de atendimento Capacidade Transportadoras Veículos …" at bounding box center [373, 166] width 746 height 332
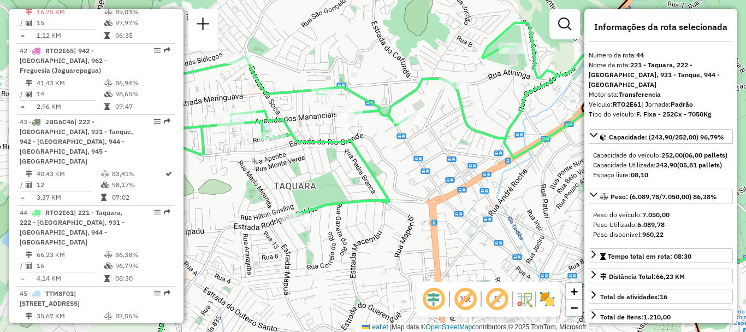
click at [367, 230] on div "Janela de atendimento Grade de atendimento Capacidade Transportadoras Veículos …" at bounding box center [373, 166] width 746 height 332
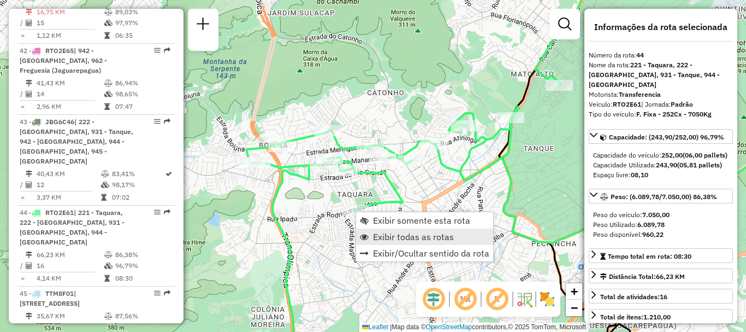
click at [388, 235] on span "Exibir todas as rotas" at bounding box center [413, 236] width 81 height 9
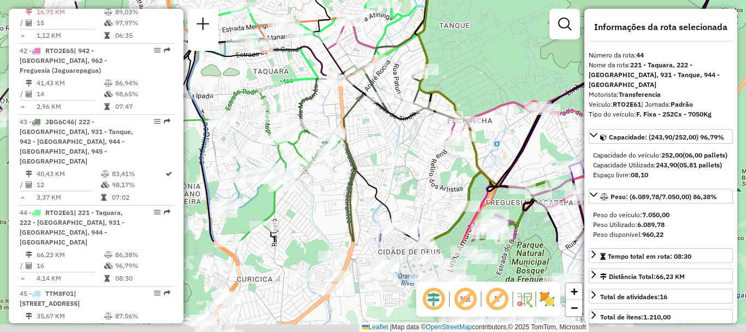
drag, startPoint x: 504, startPoint y: 278, endPoint x: 409, endPoint y: -12, distance: 305.4
click at [409, 0] on html "Aguarde... Pop-up bloqueado! Seu navegador bloqueou automáticamente a abertura …" at bounding box center [373, 166] width 746 height 332
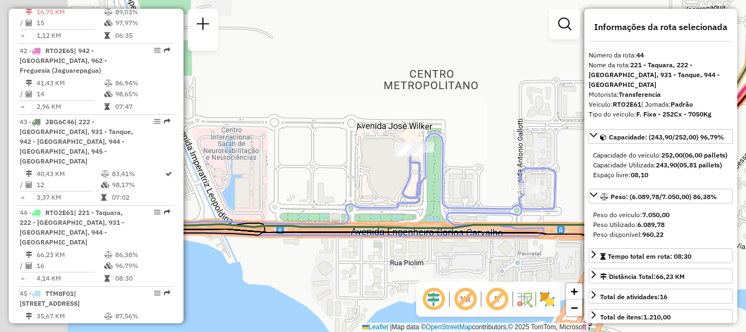
drag, startPoint x: 255, startPoint y: 173, endPoint x: 505, endPoint y: 202, distance: 252.4
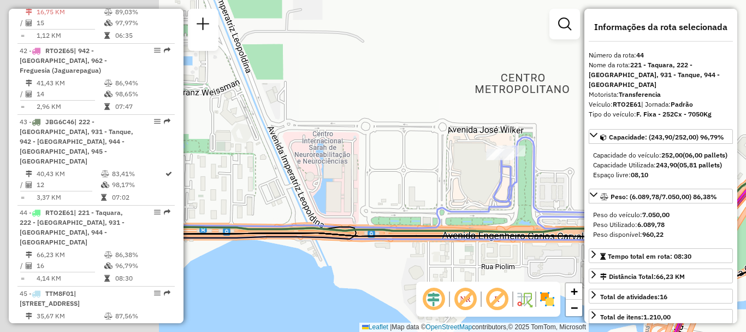
click at [505, 202] on icon at bounding box center [411, 188] width 471 height 103
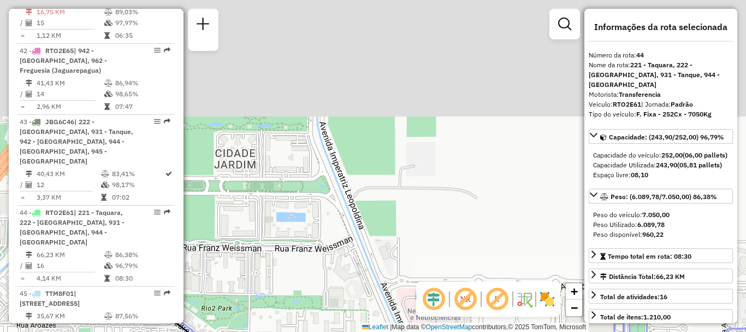
drag, startPoint x: 246, startPoint y: 100, endPoint x: 365, endPoint y: 254, distance: 194.4
click at [364, 257] on div "Rota 43 - Placa JBG6C46 55004065 - [PERSON_NAME] SOUTELI Janela de atendimento …" at bounding box center [373, 166] width 746 height 332
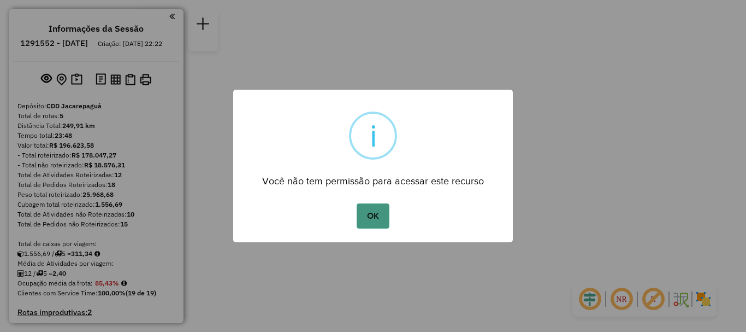
click at [372, 211] on button "OK" at bounding box center [373, 215] width 32 height 25
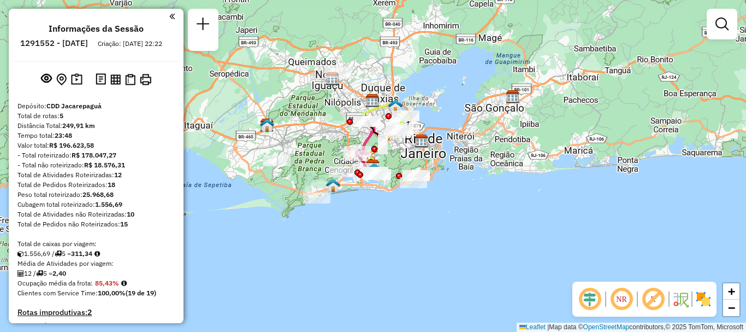
click at [620, 300] on em at bounding box center [621, 299] width 26 height 26
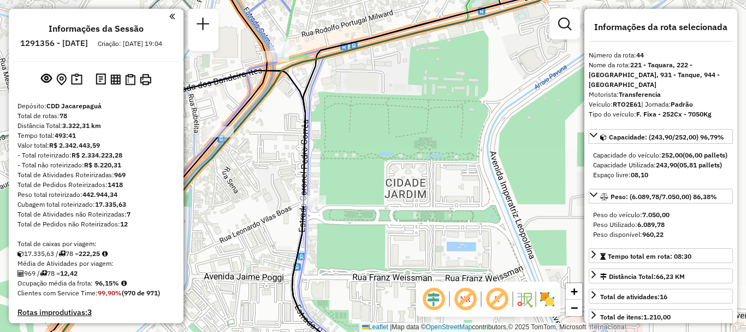
select select "**********"
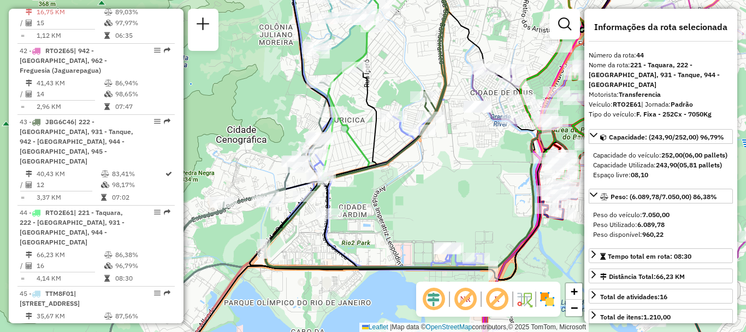
drag, startPoint x: 395, startPoint y: 236, endPoint x: 382, endPoint y: 223, distance: 18.5
click at [382, 223] on div "Rota 43 - Placa JBG6C46 55004065 - [PERSON_NAME] SOUTELI Janela de atendimento …" at bounding box center [373, 166] width 746 height 332
